Goal: Use online tool/utility: Utilize a website feature to perform a specific function

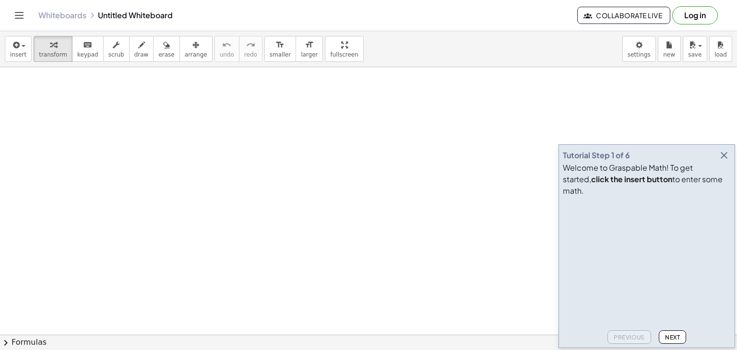
drag, startPoint x: 152, startPoint y: 154, endPoint x: 284, endPoint y: 241, distance: 158.6
click at [726, 161] on icon "button" at bounding box center [724, 156] width 12 height 12
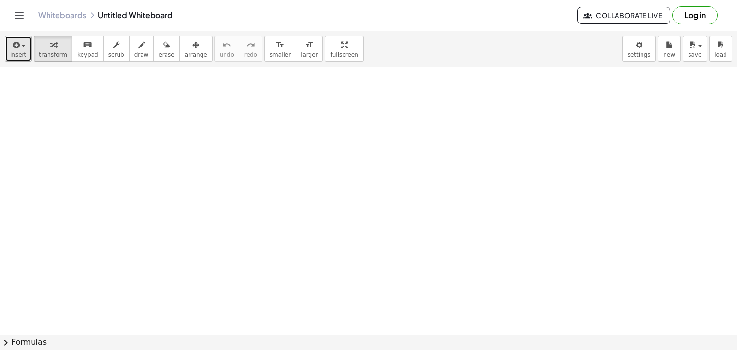
click at [15, 47] on icon "button" at bounding box center [15, 45] width 9 height 12
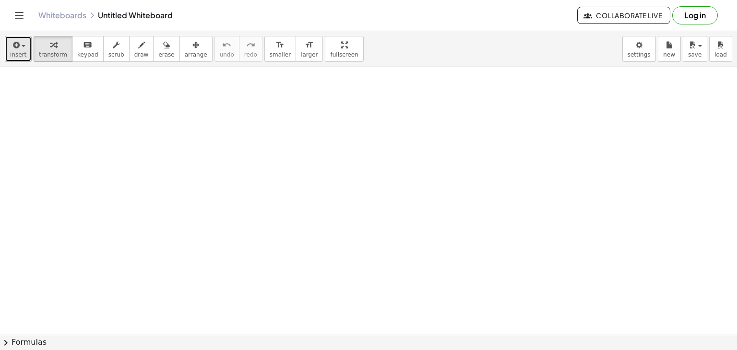
click at [21, 54] on span "insert" at bounding box center [18, 54] width 16 height 7
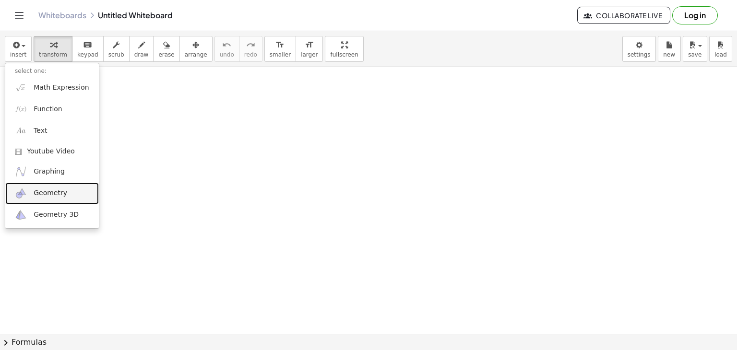
click at [52, 196] on span "Geometry" at bounding box center [51, 194] width 34 height 10
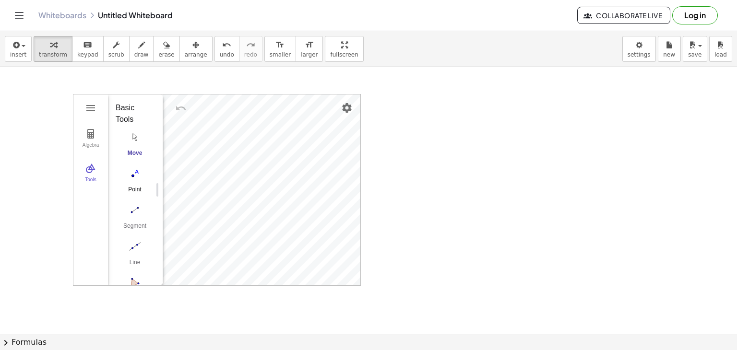
click at [132, 177] on img "Point. Select position or line, function, or curve" at bounding box center [135, 173] width 38 height 15
click at [133, 209] on img "Segment. Select two points or positions" at bounding box center [135, 209] width 38 height 15
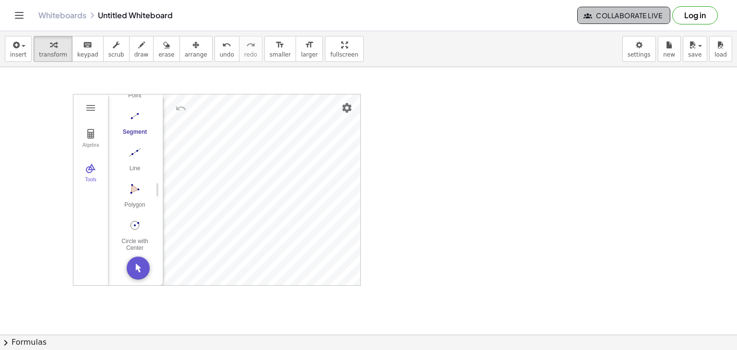
click at [630, 15] on span "Collaborate Live" at bounding box center [623, 15] width 77 height 9
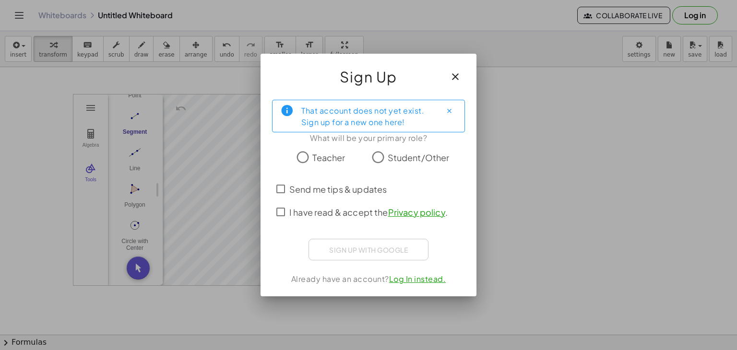
click at [326, 154] on span "Teacher" at bounding box center [328, 157] width 33 height 13
click at [311, 215] on span "I have read & accept the Privacy policy ." at bounding box center [368, 212] width 158 height 13
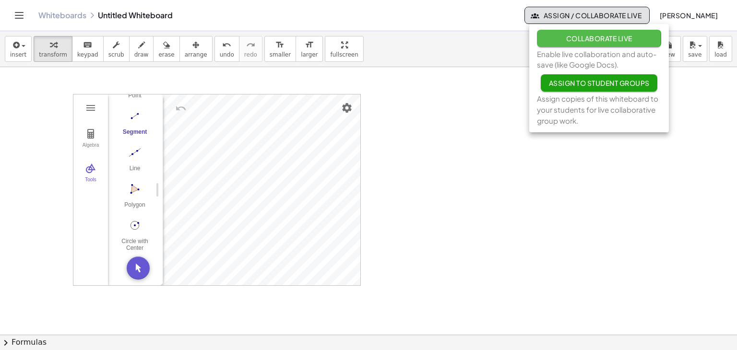
click at [619, 36] on span "Collaborate Live" at bounding box center [599, 38] width 66 height 9
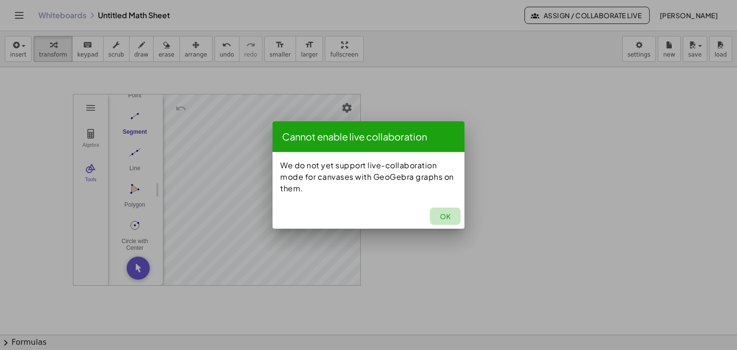
click at [448, 218] on span "OK" at bounding box center [445, 216] width 11 height 9
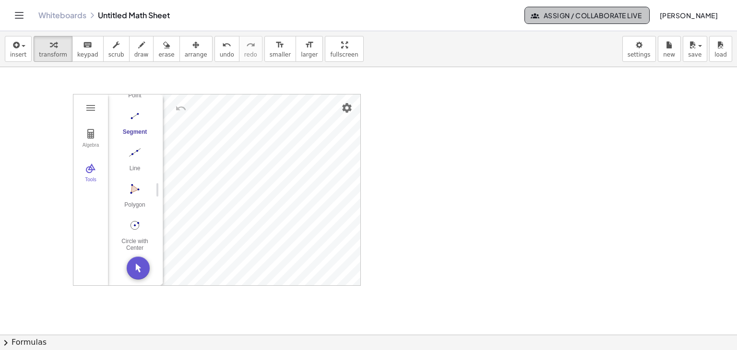
click at [582, 15] on span "Assign / Collaborate Live" at bounding box center [587, 15] width 109 height 9
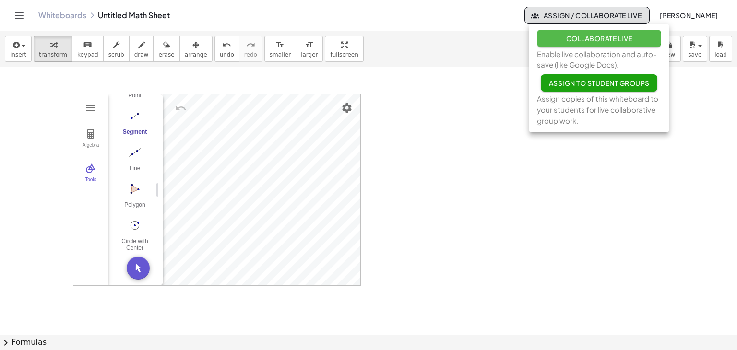
click at [590, 43] on button "Collaborate Live" at bounding box center [599, 38] width 124 height 17
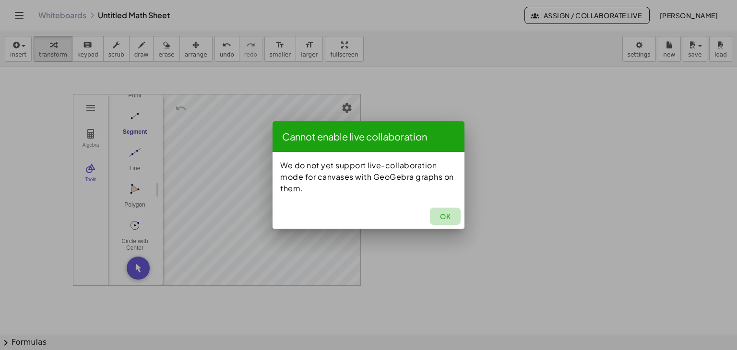
click at [446, 216] on span "OK" at bounding box center [445, 216] width 11 height 9
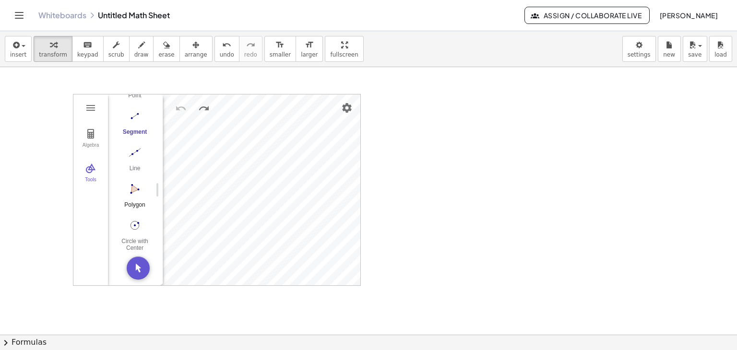
click at [134, 193] on button "Polygon" at bounding box center [135, 198] width 38 height 35
click at [131, 272] on button "Move. Drag or select object" at bounding box center [138, 268] width 23 height 23
click at [134, 192] on button "Polygon" at bounding box center [135, 198] width 38 height 35
click at [133, 238] on div "Circle with Center through Point" at bounding box center [135, 244] width 38 height 13
click at [128, 229] on button "Circle with Center through Point" at bounding box center [135, 234] width 38 height 35
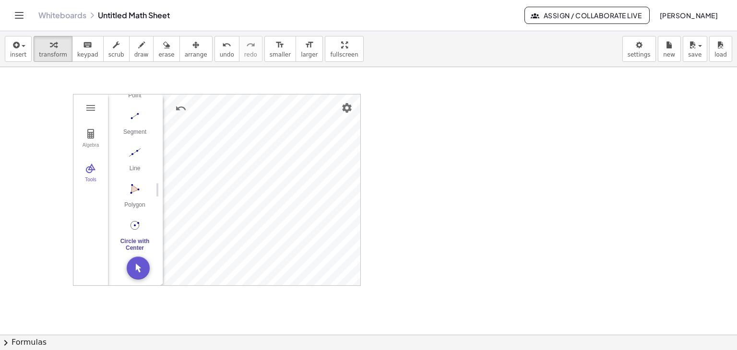
click at [417, 216] on div at bounding box center [368, 334] width 737 height 535
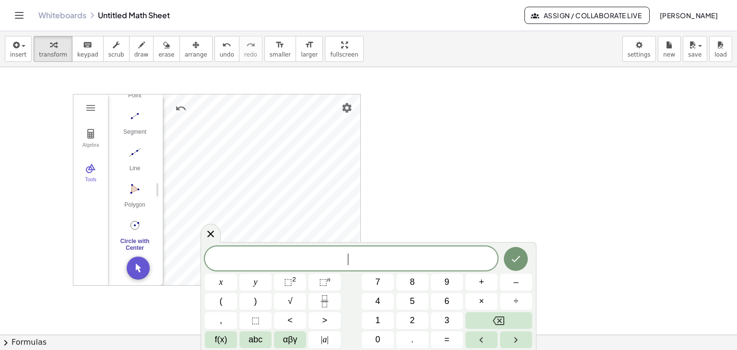
click at [417, 216] on div at bounding box center [368, 334] width 737 height 535
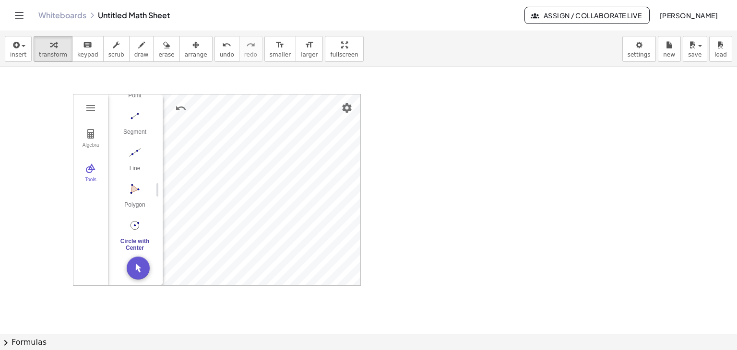
click at [417, 216] on div at bounding box center [368, 334] width 737 height 535
click at [470, 227] on div at bounding box center [479, 235] width 104 height 33
click at [471, 237] on div "177" at bounding box center [471, 237] width 0 height 0
drag, startPoint x: 514, startPoint y: 235, endPoint x: 521, endPoint y: 236, distance: 6.3
click at [471, 237] on div "+ 88 + 89" at bounding box center [471, 237] width 0 height 0
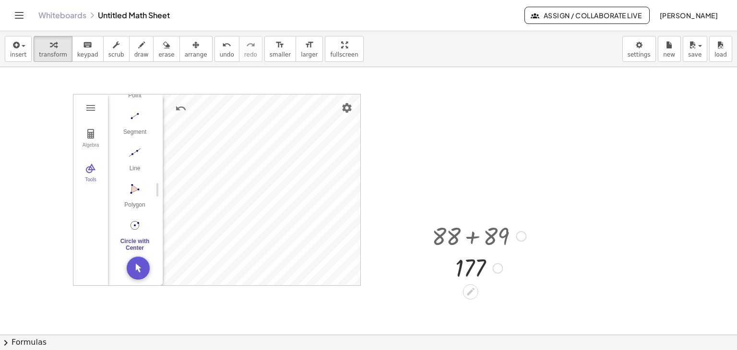
click at [521, 236] on div at bounding box center [521, 236] width 11 height 11
click at [468, 238] on div at bounding box center [479, 235] width 104 height 33
drag, startPoint x: 436, startPoint y: 188, endPoint x: 518, endPoint y: 317, distance: 152.9
click at [518, 317] on div at bounding box center [368, 334] width 737 height 535
drag, startPoint x: 518, startPoint y: 317, endPoint x: 456, endPoint y: 190, distance: 140.3
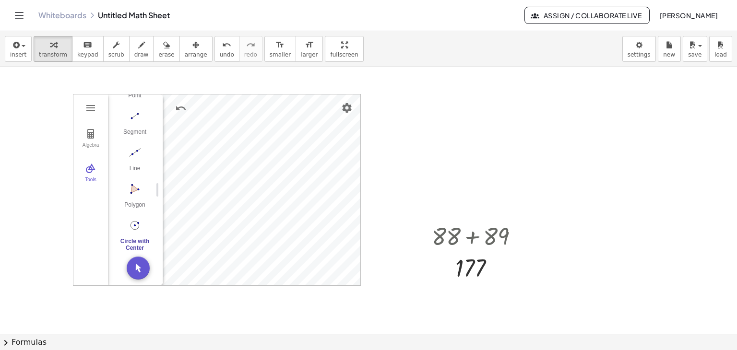
click at [456, 190] on div at bounding box center [368, 334] width 737 height 535
drag, startPoint x: 456, startPoint y: 190, endPoint x: 514, endPoint y: 277, distance: 104.1
click at [514, 277] on div "Algebra [GEOGRAPHIC_DATA] A Point B c = Circle through B with center A Input… G…" at bounding box center [368, 334] width 737 height 535
click at [465, 290] on icon at bounding box center [470, 292] width 10 height 10
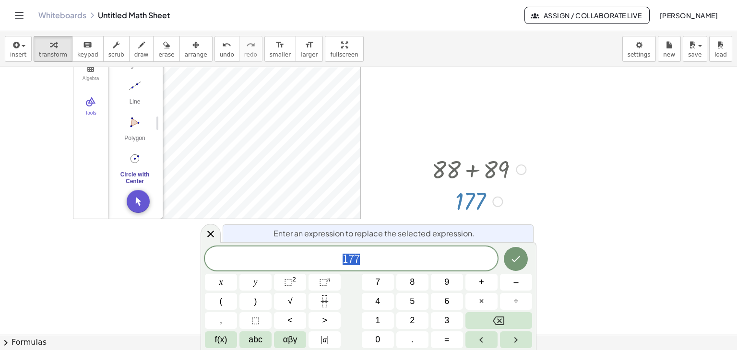
scroll to position [67, 0]
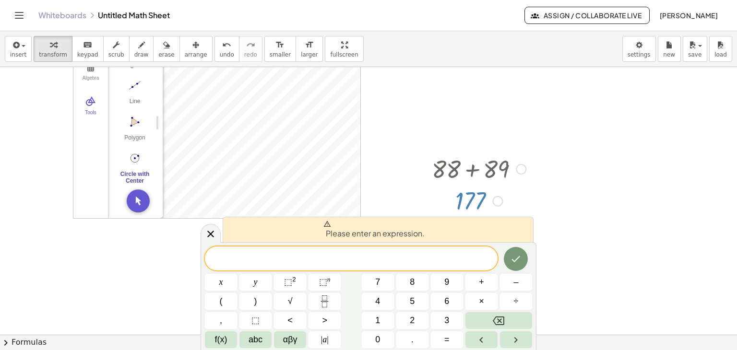
click at [603, 208] on div at bounding box center [368, 267] width 737 height 535
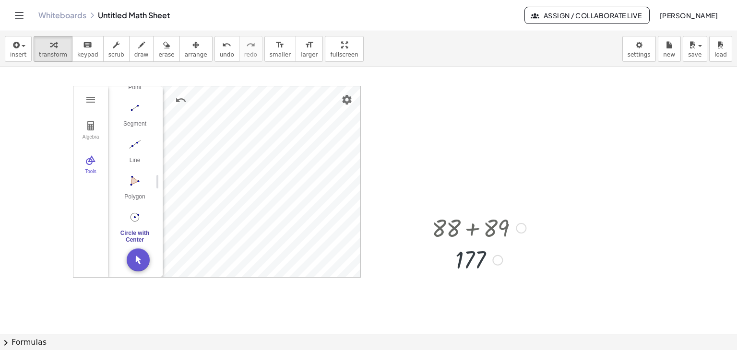
scroll to position [0, 0]
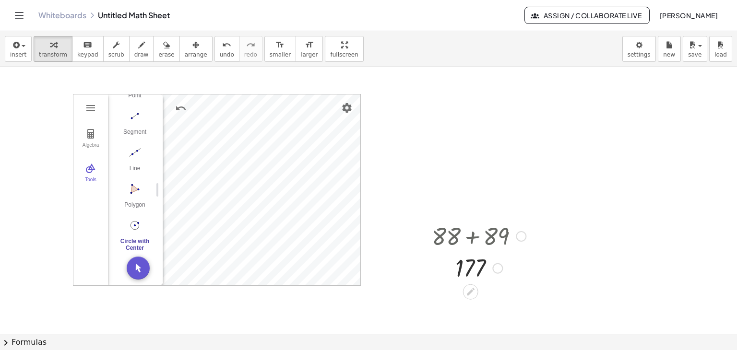
click at [522, 237] on div "Go back to this line Copy line as LaTeX Copy derivation as LaTeX" at bounding box center [521, 236] width 11 height 11
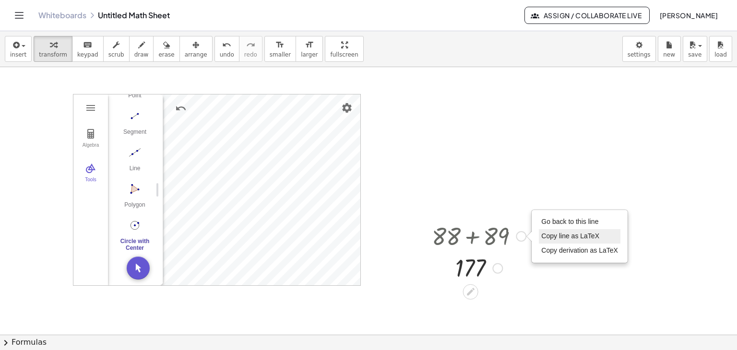
click at [559, 236] on span "Copy line as LaTeX" at bounding box center [570, 236] width 58 height 8
click at [550, 237] on span "Copied" at bounding box center [549, 236] width 21 height 8
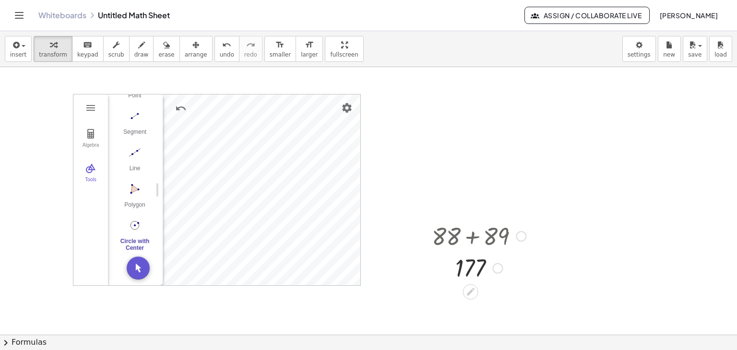
click at [524, 234] on div "Copied done" at bounding box center [521, 236] width 11 height 11
click at [572, 255] on li "Copy derivation as LaTeX" at bounding box center [580, 251] width 82 height 14
click at [521, 237] on div "Copied done" at bounding box center [521, 236] width 11 height 11
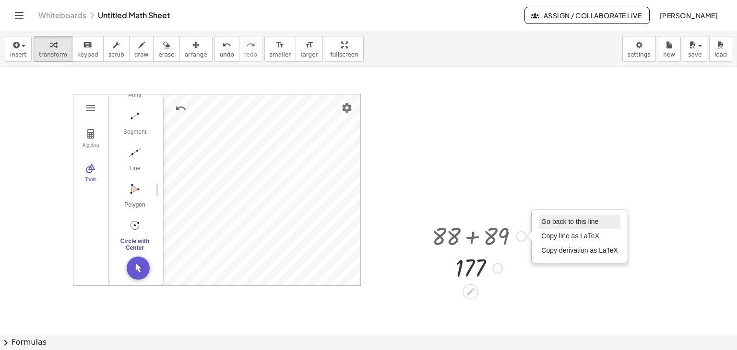
click at [554, 221] on span "Go back to this line" at bounding box center [569, 222] width 57 height 8
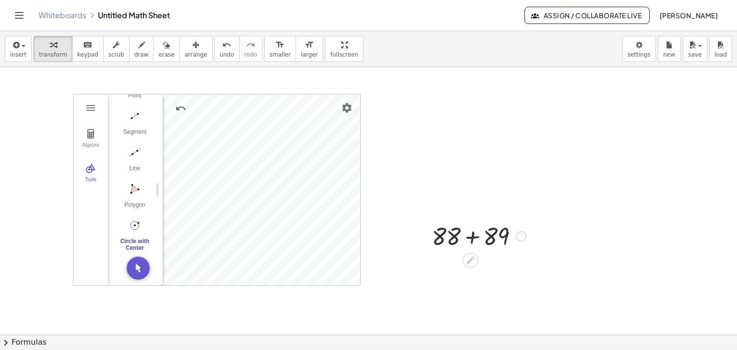
click at [520, 238] on div "Go back to this line Copy line as LaTeX Copy derivation as LaTeX" at bounding box center [521, 236] width 11 height 11
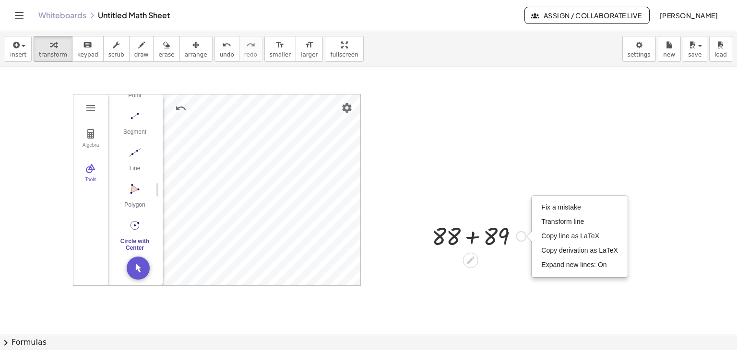
click at [496, 252] on div "+ 88 + 89 Fix a mistake Transform line Copy line as LaTeX Copy derivation as La…" at bounding box center [475, 235] width 116 height 37
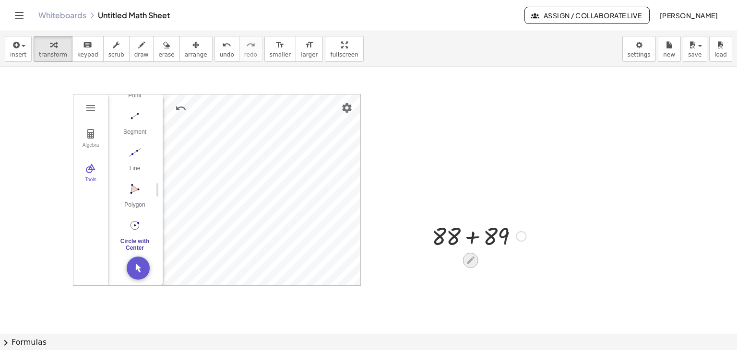
click at [476, 260] on div at bounding box center [470, 260] width 15 height 15
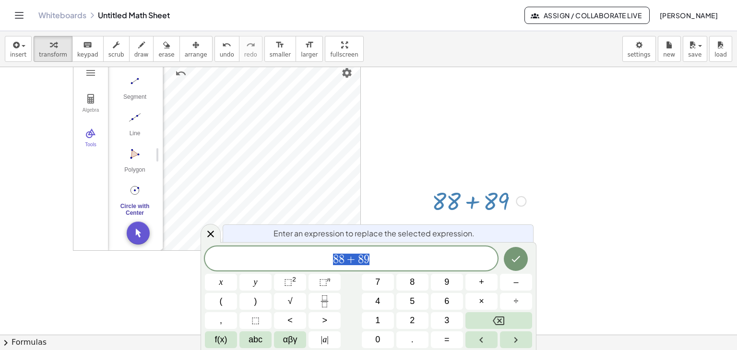
scroll to position [36, 0]
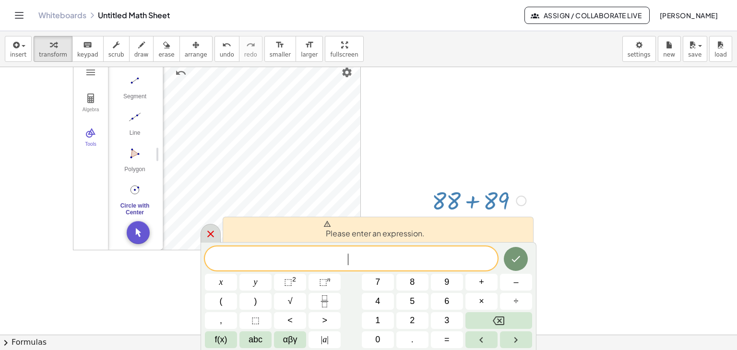
click at [208, 231] on icon at bounding box center [211, 234] width 12 height 12
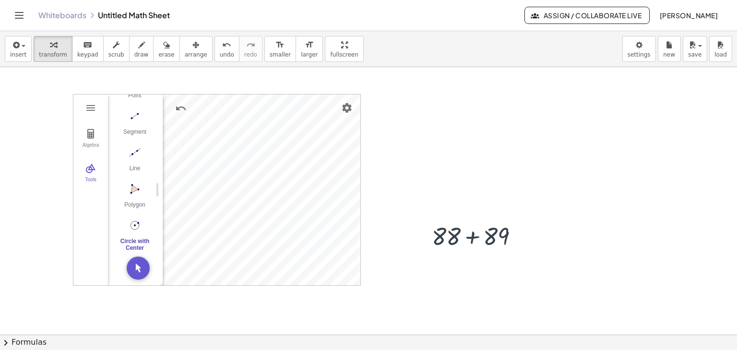
scroll to position [0, 0]
drag, startPoint x: 463, startPoint y: 210, endPoint x: 549, endPoint y: 265, distance: 102.8
click at [549, 265] on div at bounding box center [368, 334] width 737 height 535
click at [468, 242] on div at bounding box center [479, 235] width 104 height 33
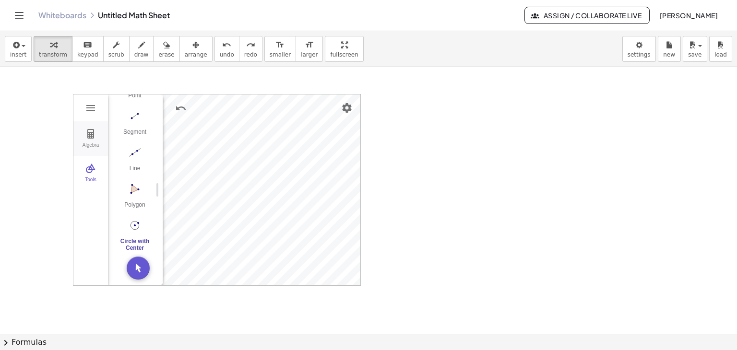
click at [86, 141] on button "Algebra" at bounding box center [90, 138] width 35 height 35
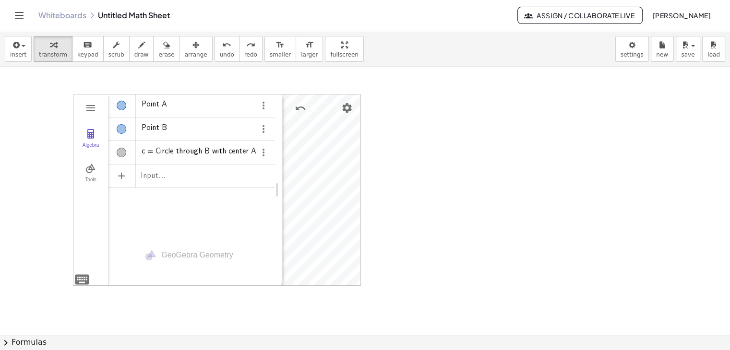
drag, startPoint x: 163, startPoint y: 143, endPoint x: 282, endPoint y: 150, distance: 119.7
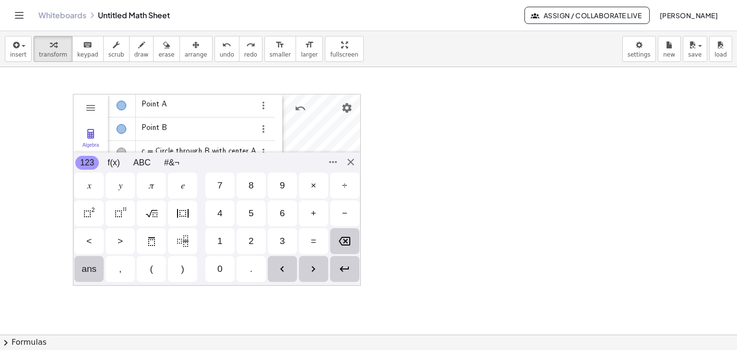
click at [245, 169] on div "Algebra" at bounding box center [191, 176] width 167 height 23
click at [347, 164] on div "Algebra Tools Point A Point B c = Circle through B with center A GeoGebra Geome…" at bounding box center [217, 190] width 288 height 192
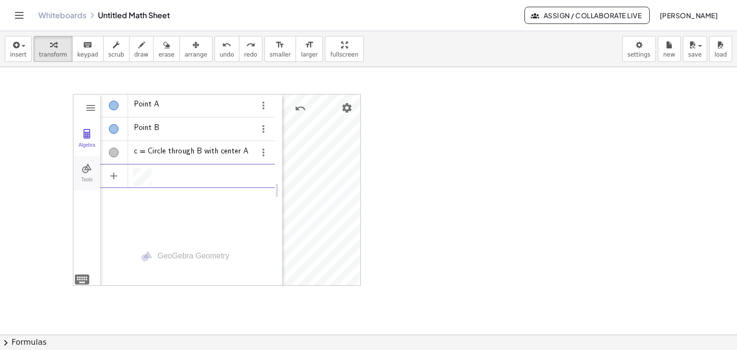
click at [88, 171] on img "Geometry" at bounding box center [87, 169] width 12 height 12
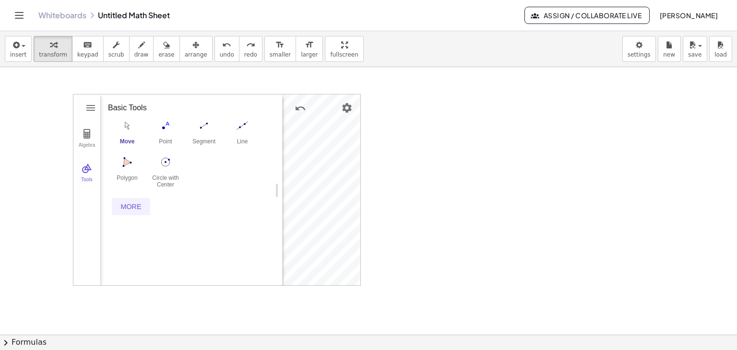
click at [140, 207] on div "More" at bounding box center [131, 207] width 31 height 8
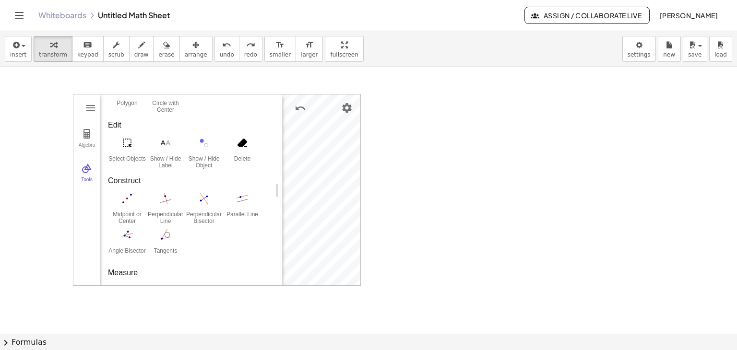
scroll to position [76, 0]
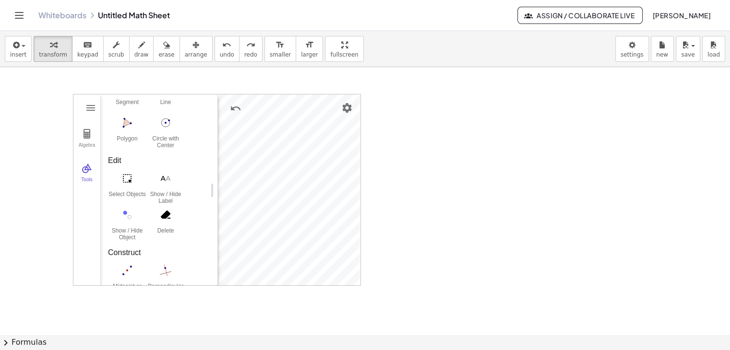
drag, startPoint x: 280, startPoint y: 183, endPoint x: 215, endPoint y: 185, distance: 64.8
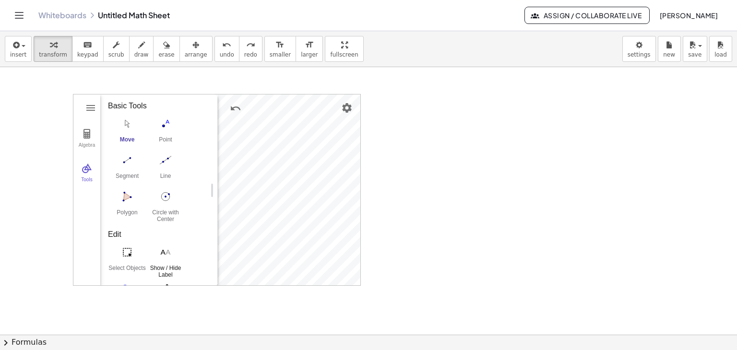
scroll to position [0, 0]
click at [236, 112] on img "Undo" at bounding box center [236, 109] width 12 height 12
click at [171, 200] on img "Circle with Center through Point. Select center point, then point on circle" at bounding box center [165, 198] width 38 height 15
click at [345, 103] on img "Settings" at bounding box center [347, 108] width 12 height 12
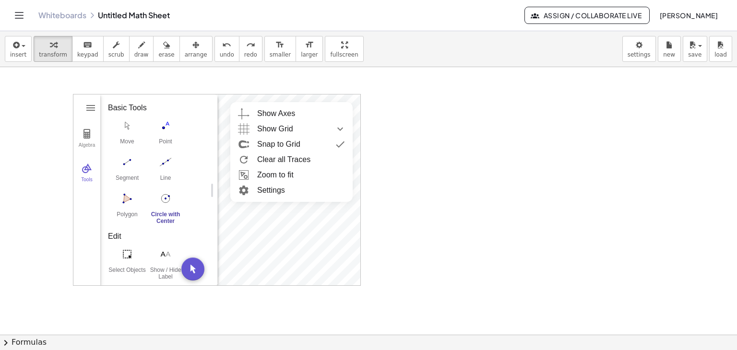
click at [345, 103] on div "Show Axes Show Grid No Grid Major Gridlines Major and Minor Gridlines Polar Iso…" at bounding box center [291, 152] width 122 height 100
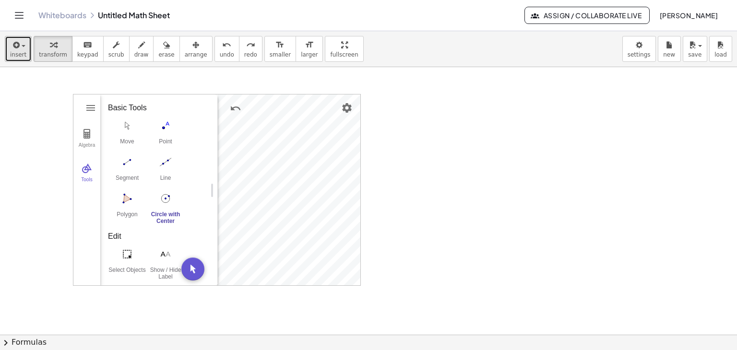
click at [17, 48] on icon "button" at bounding box center [15, 45] width 9 height 12
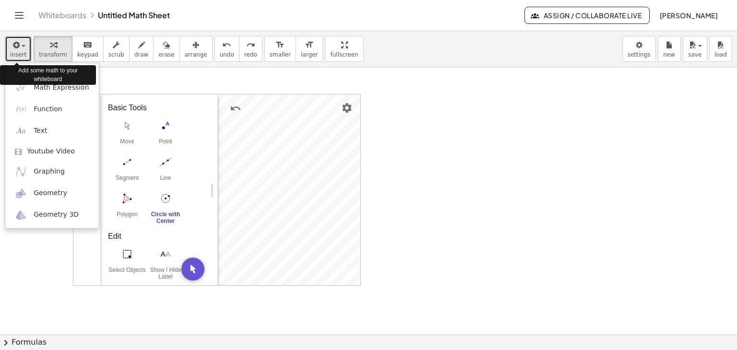
click at [17, 48] on icon "button" at bounding box center [15, 45] width 9 height 12
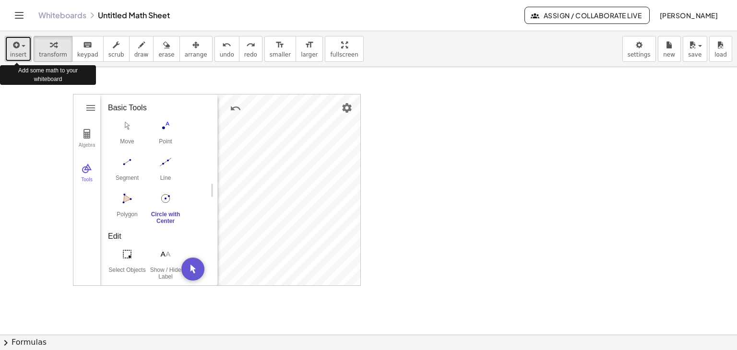
click at [17, 48] on icon "button" at bounding box center [15, 45] width 9 height 12
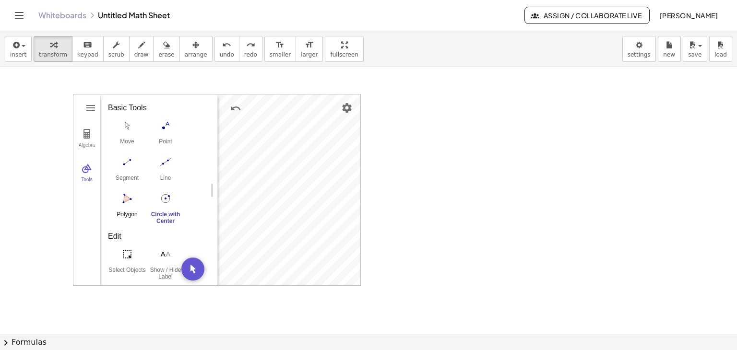
click at [124, 205] on img "Polygon. Select all vertices, then first vertex again" at bounding box center [127, 198] width 38 height 15
click at [238, 108] on img "Undo" at bounding box center [236, 109] width 12 height 12
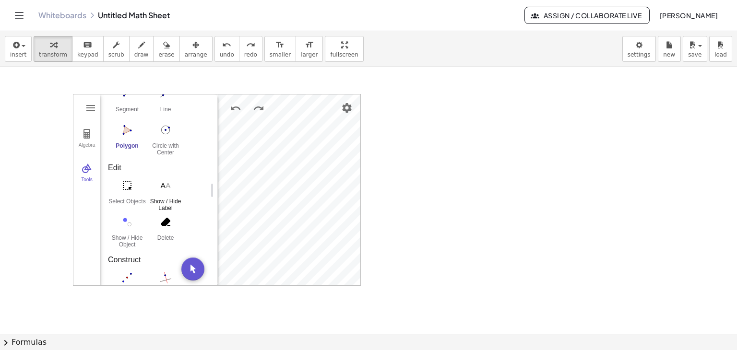
scroll to position [68, 0]
click at [170, 233] on button "Delete" at bounding box center [165, 231] width 38 height 35
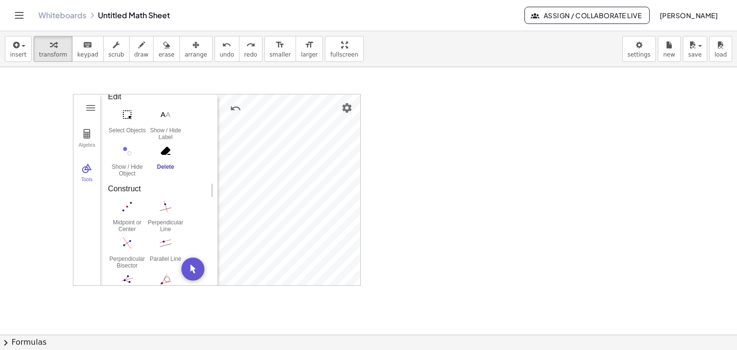
scroll to position [139, 0]
click at [125, 222] on div "Midpoint or Center" at bounding box center [127, 226] width 38 height 13
click at [232, 105] on img "Undo" at bounding box center [236, 109] width 12 height 12
click at [236, 104] on img "Undo" at bounding box center [236, 109] width 12 height 12
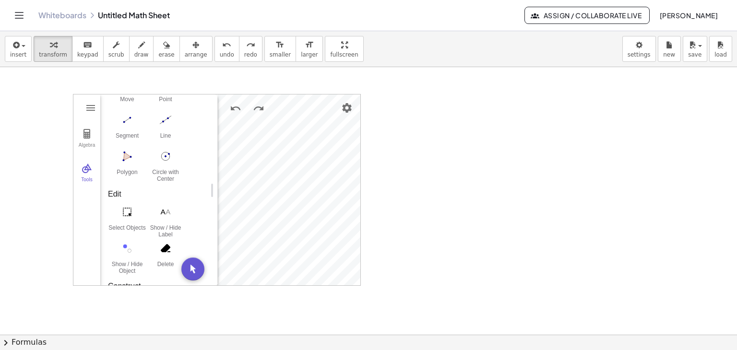
scroll to position [42, 0]
click at [133, 219] on img "Select Objects. Click on object to select it or drag a rectangle to select mult…" at bounding box center [127, 212] width 38 height 15
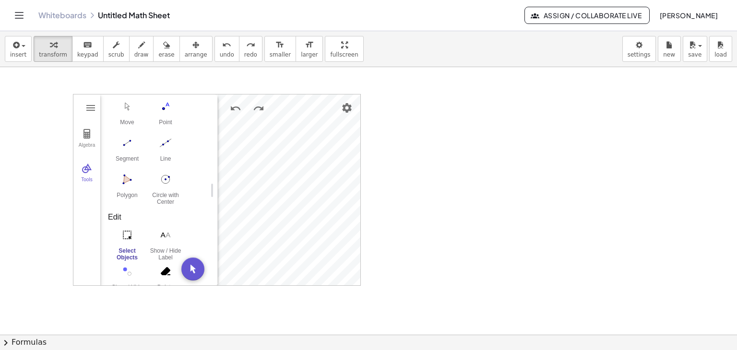
scroll to position [19, 0]
click at [129, 183] on img "Polygon. Select all vertices, then first vertex again" at bounding box center [127, 179] width 38 height 15
click at [161, 199] on div "Circle with Center through Point" at bounding box center [165, 198] width 38 height 13
click at [129, 238] on img "Select Objects. Click on object to select it or drag a rectangle to select mult…" at bounding box center [127, 235] width 38 height 15
click at [321, 275] on img "Delete" at bounding box center [324, 273] width 12 height 12
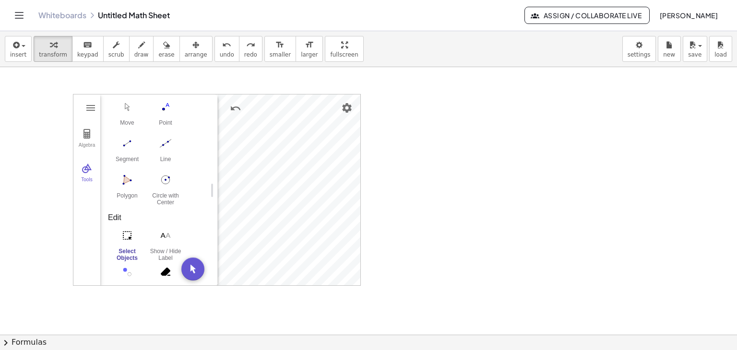
click at [221, 64] on div "insert select one: Math Expression Function Text Youtube Video Graphing Geometr…" at bounding box center [368, 190] width 737 height 319
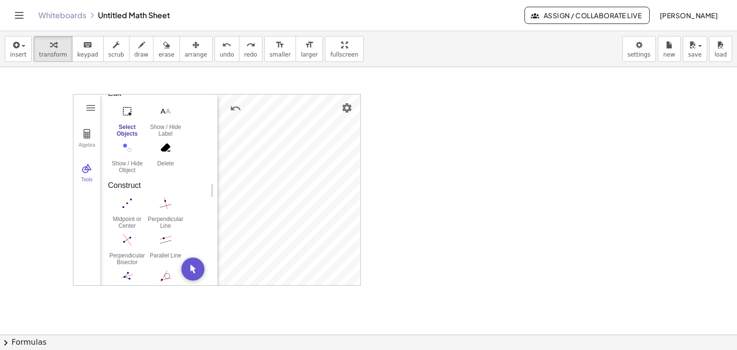
scroll to position [162, 0]
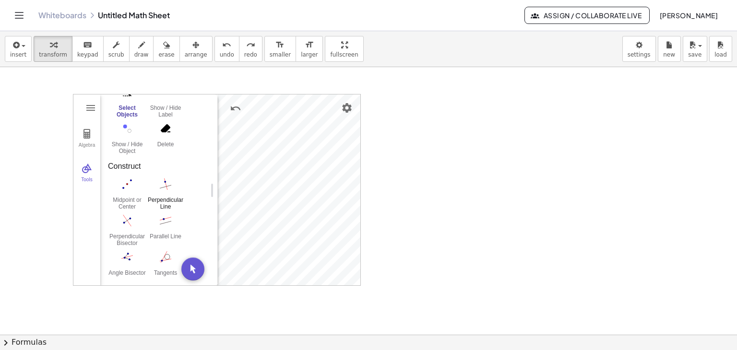
click at [168, 185] on img "Perpendicular Line. Select perpendicular line and point" at bounding box center [165, 184] width 38 height 15
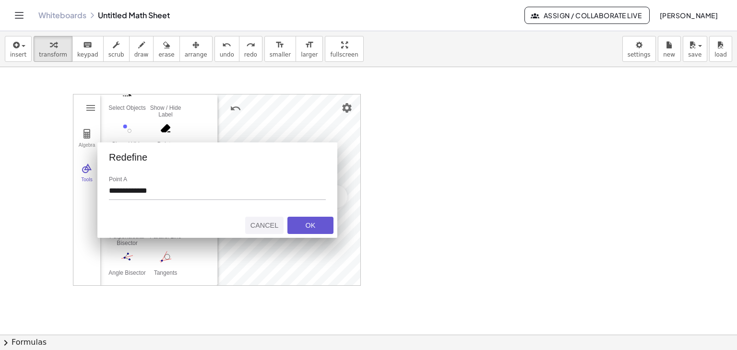
click at [268, 226] on div "Cancel" at bounding box center [264, 226] width 31 height 8
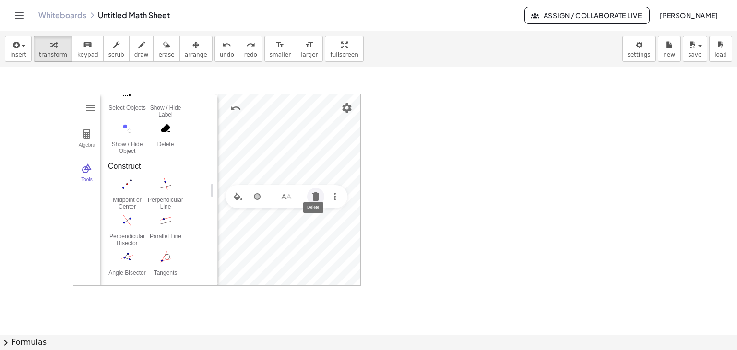
click at [319, 197] on img "Delete" at bounding box center [316, 197] width 12 height 12
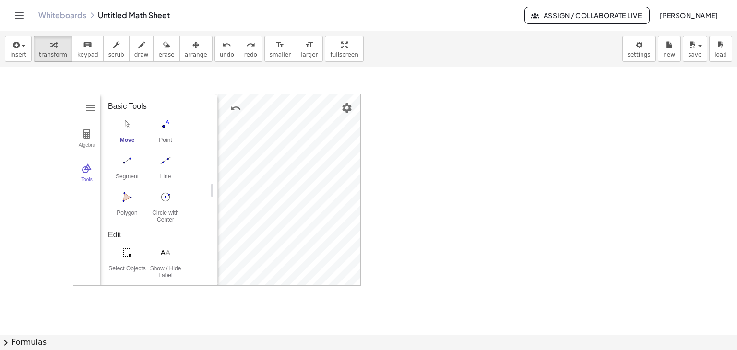
scroll to position [0, 0]
click at [118, 211] on div "Polygon" at bounding box center [127, 217] width 38 height 13
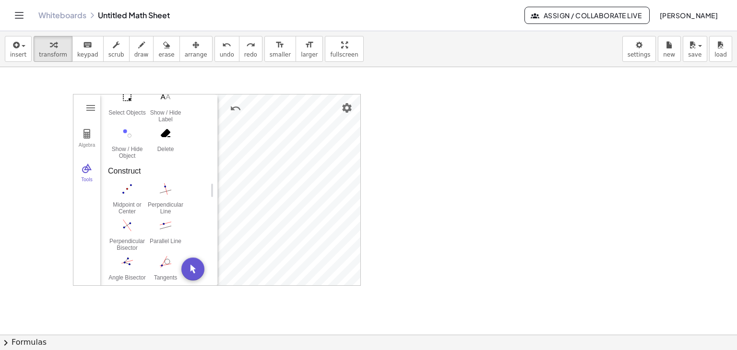
scroll to position [157, 0]
click at [129, 195] on img "Midpoint or Center. Select two points, a segment, circle or conic" at bounding box center [127, 188] width 38 height 15
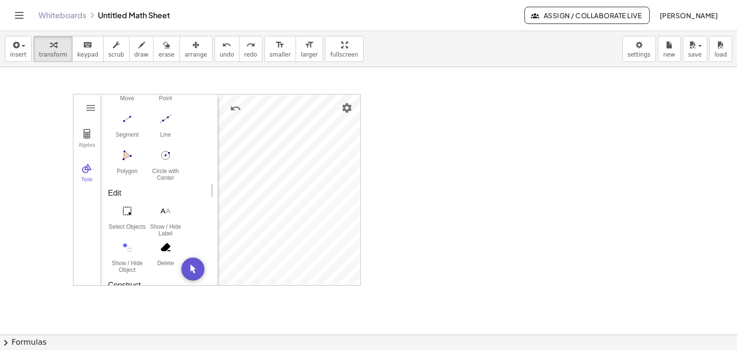
scroll to position [0, 0]
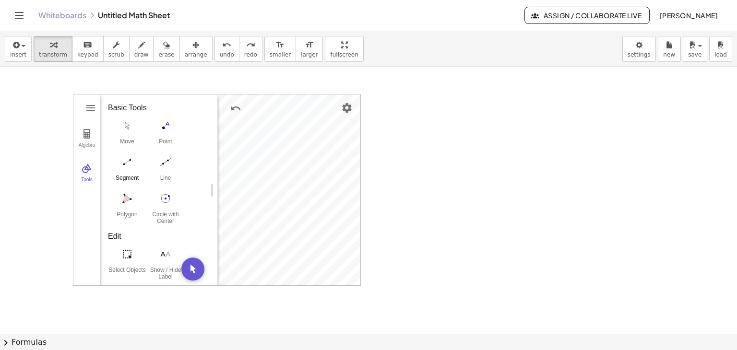
click at [140, 170] on button "Segment" at bounding box center [127, 171] width 38 height 35
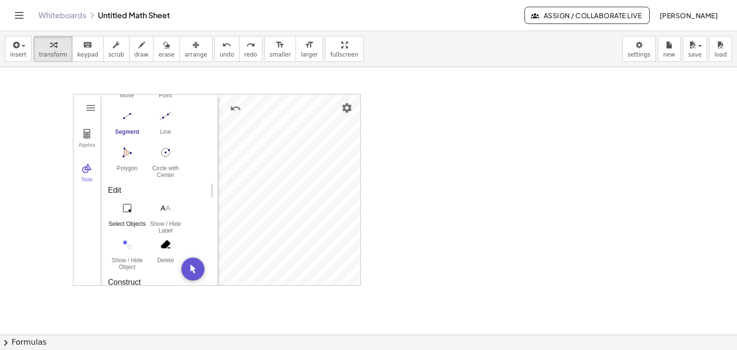
click at [121, 212] on img "Select Objects. Click on object to select it or drag a rectangle to select mult…" at bounding box center [127, 208] width 38 height 15
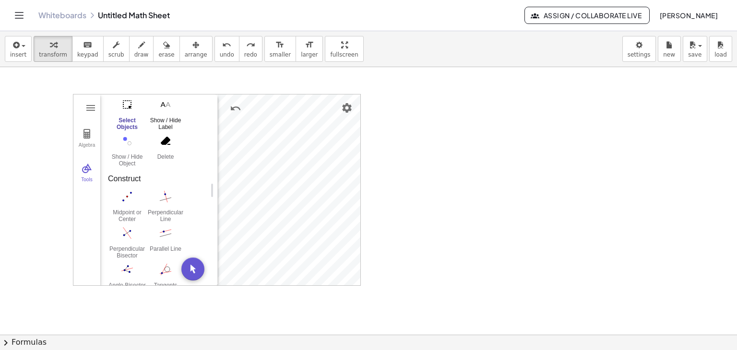
scroll to position [152, 0]
click at [194, 272] on button "Move. Drag or select object" at bounding box center [192, 269] width 23 height 23
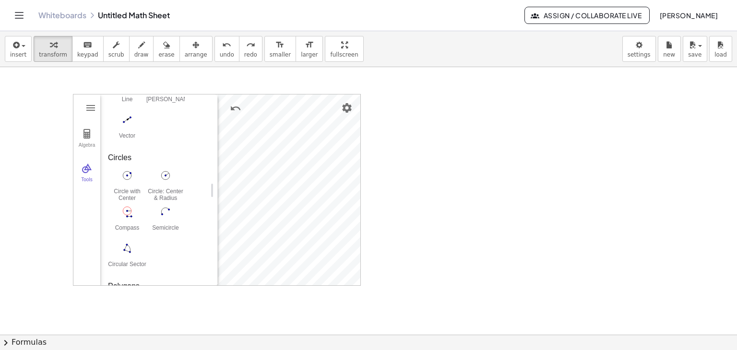
scroll to position [524, 0]
click at [160, 181] on button "Circle: Center & Radius" at bounding box center [165, 181] width 38 height 35
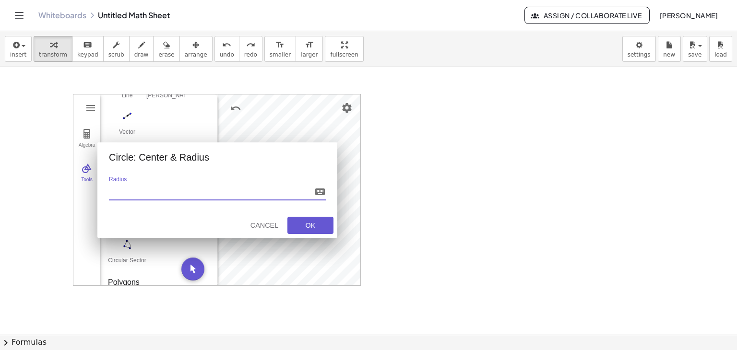
type input "*"
click at [273, 222] on div "Cancel" at bounding box center [264, 226] width 31 height 8
click at [278, 219] on button "Cancel" at bounding box center [264, 225] width 38 height 17
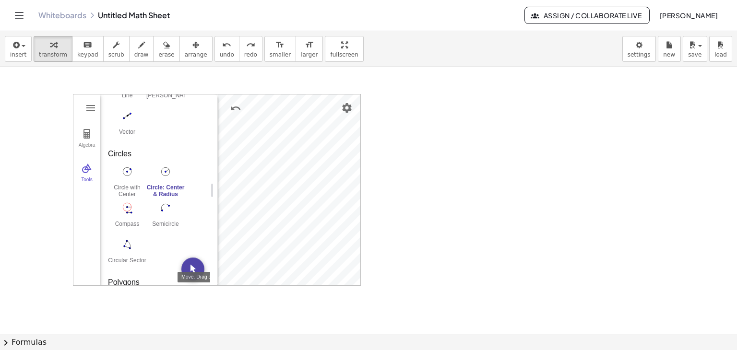
click at [190, 272] on button "Move. Drag or select object" at bounding box center [192, 269] width 23 height 23
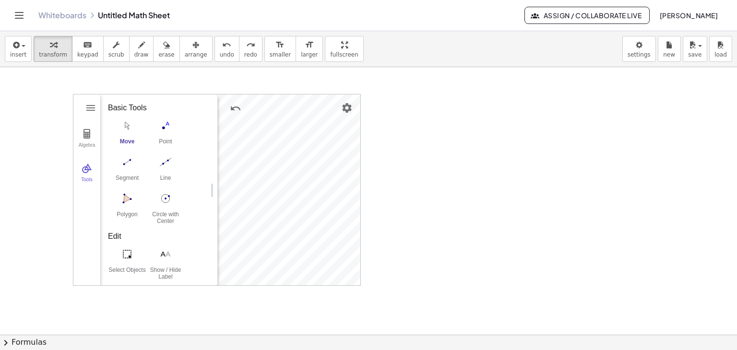
scroll to position [51, 0]
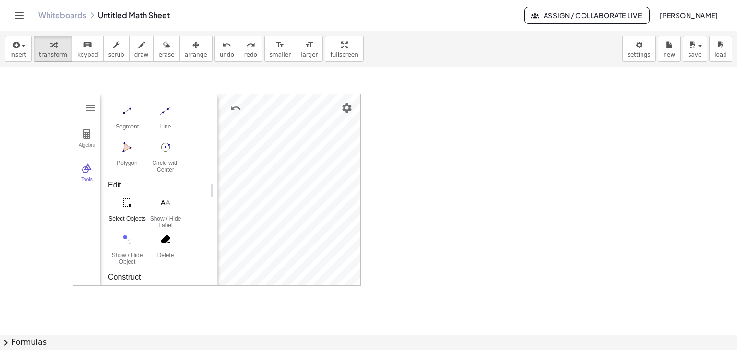
click at [126, 216] on div "Select Objects" at bounding box center [127, 221] width 38 height 13
click at [359, 292] on div "Algebra Tools Point A c = Circle with center A and radius 1.7 B = Point on c d …" at bounding box center [368, 334] width 737 height 535
click at [324, 107] on img "Delete" at bounding box center [321, 110] width 12 height 12
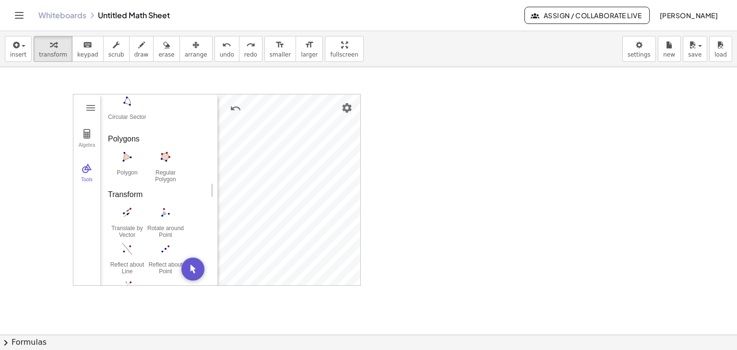
scroll to position [782, 0]
